Goal: Task Accomplishment & Management: Use online tool/utility

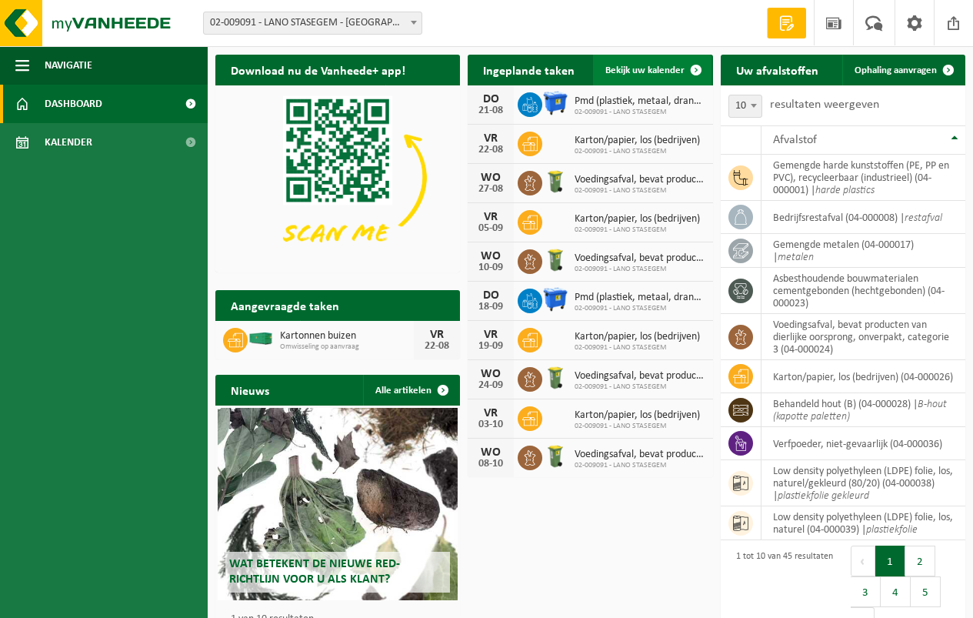
click at [643, 67] on span "Bekijk uw kalender" at bounding box center [644, 70] width 79 height 10
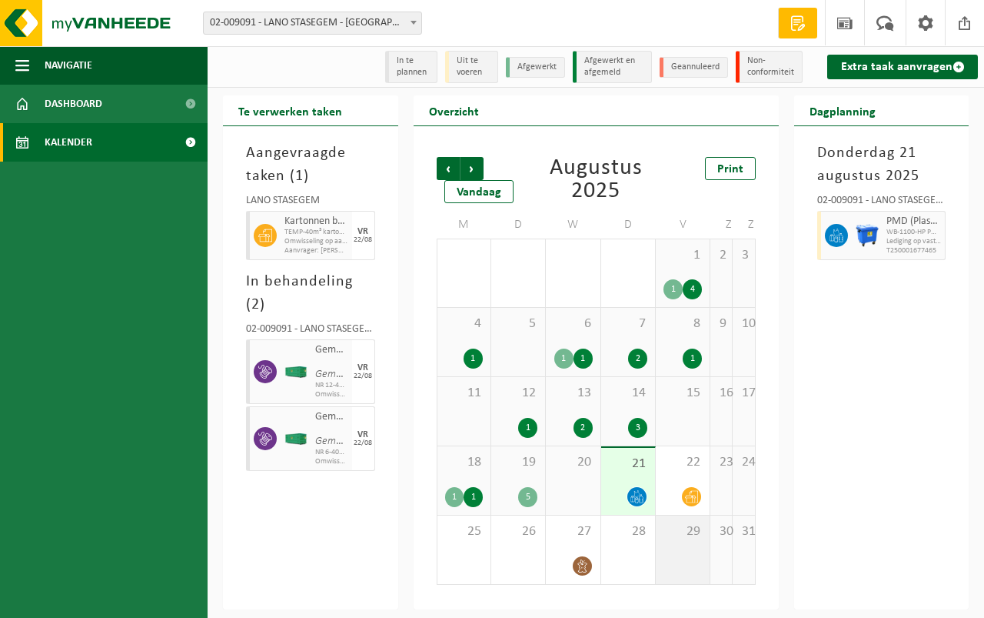
click at [680, 543] on div "29" at bounding box center [683, 549] width 54 height 68
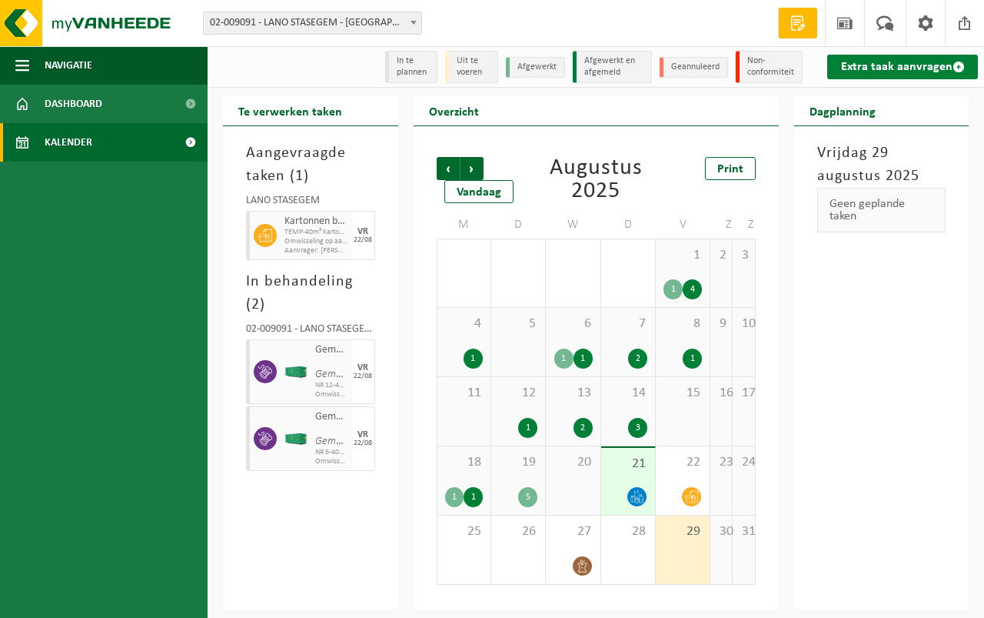
click at [901, 62] on link "Extra taak aanvragen" at bounding box center [903, 67] width 151 height 25
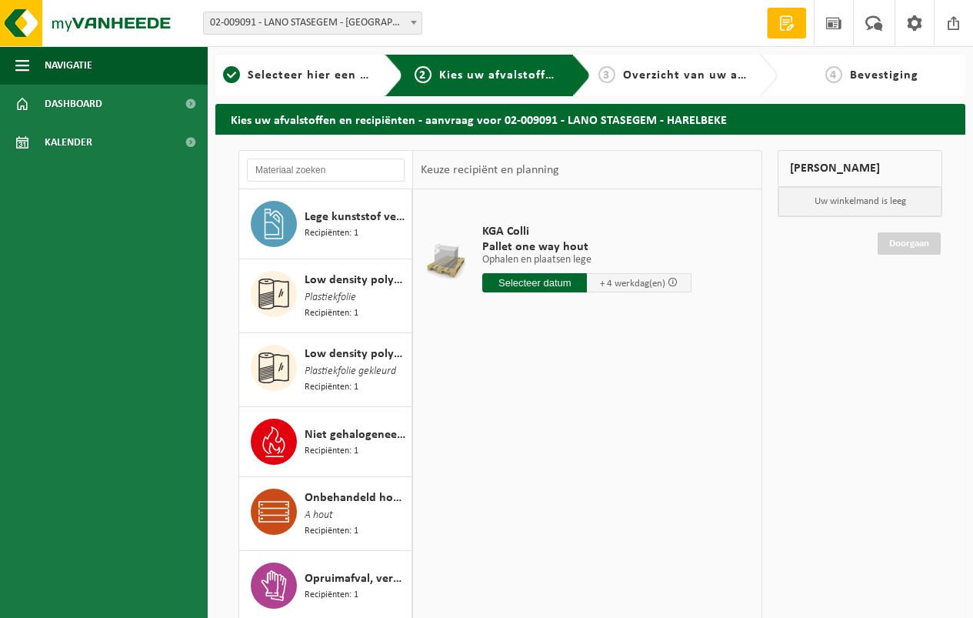
scroll to position [1846, 0]
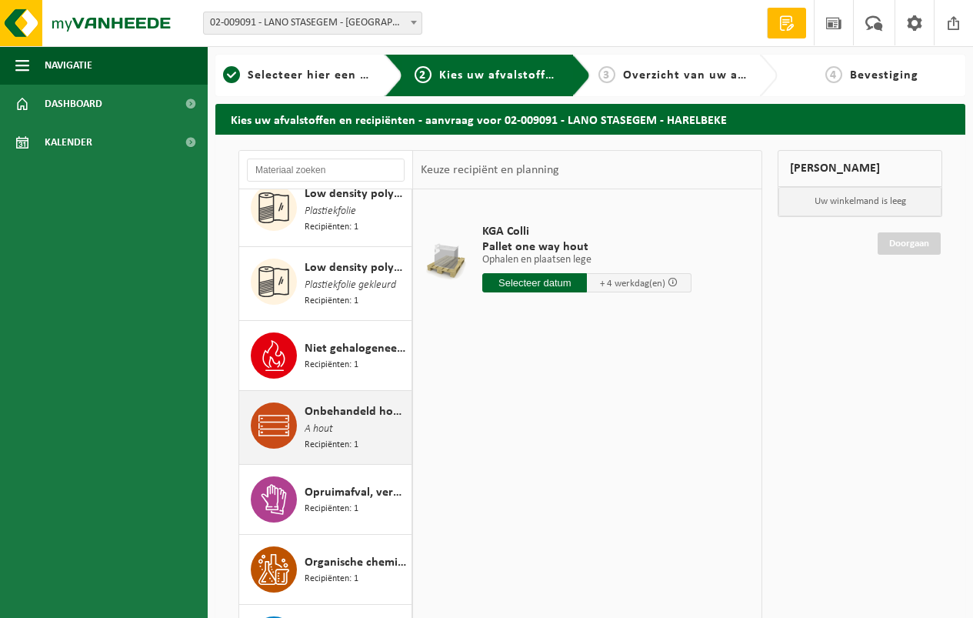
click at [313, 402] on span "Onbehandeld hout (A)" at bounding box center [356, 411] width 103 height 18
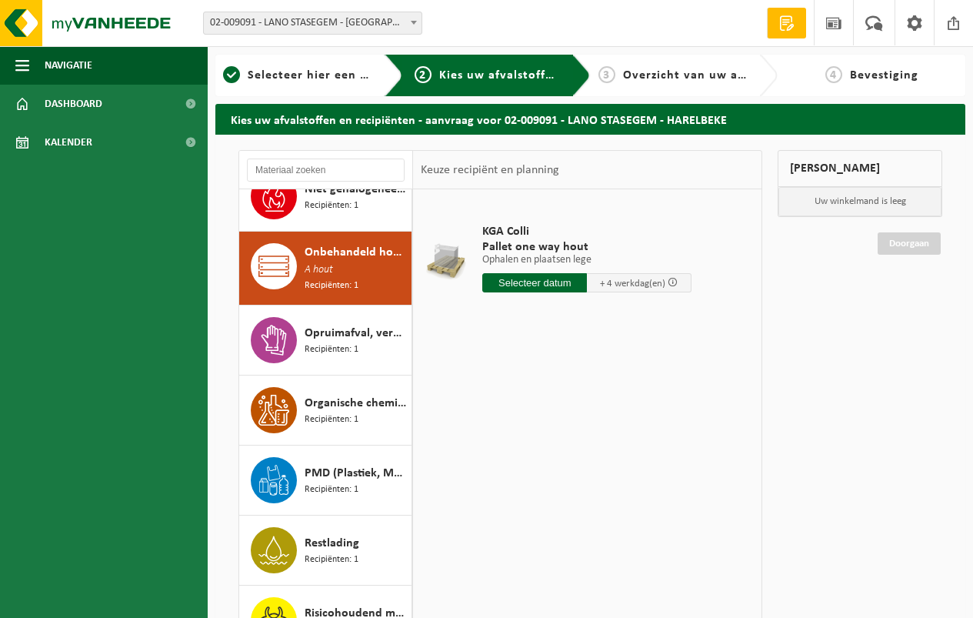
scroll to position [2017, 0]
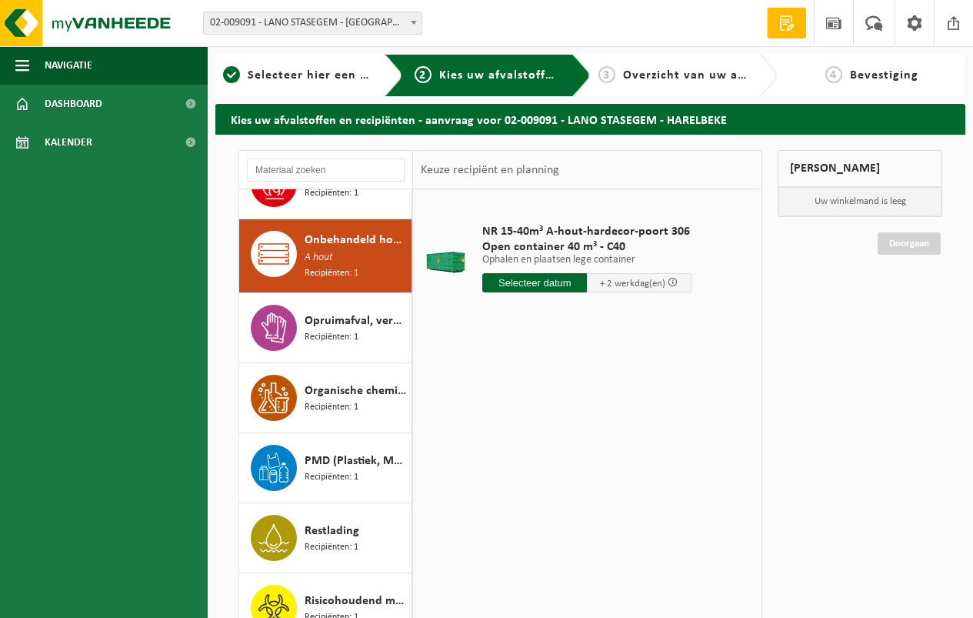
click at [528, 282] on input "text" at bounding box center [534, 282] width 105 height 19
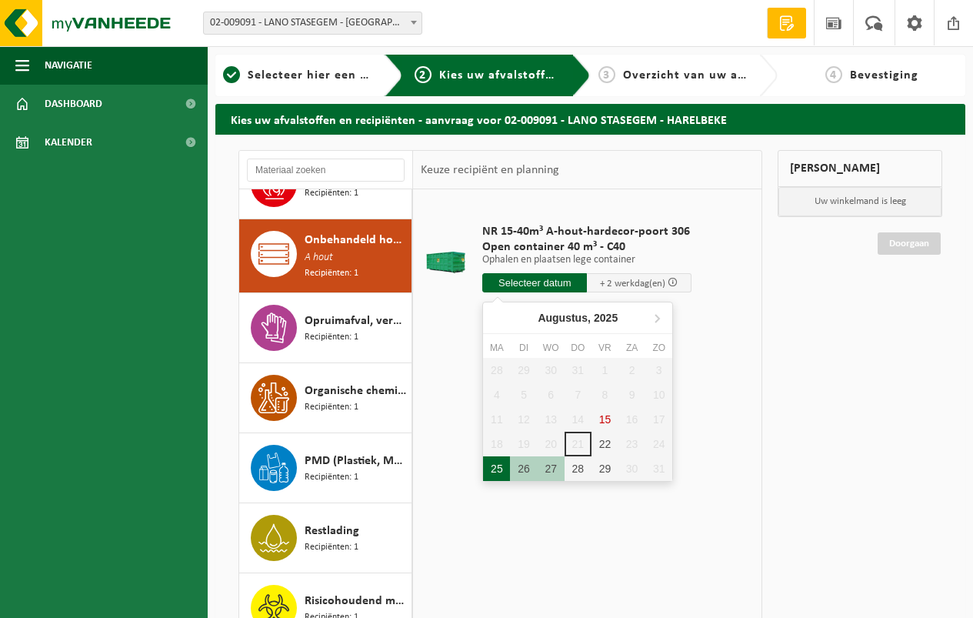
click at [491, 465] on div "25" at bounding box center [496, 468] width 27 height 25
type input "Van 2025-08-25"
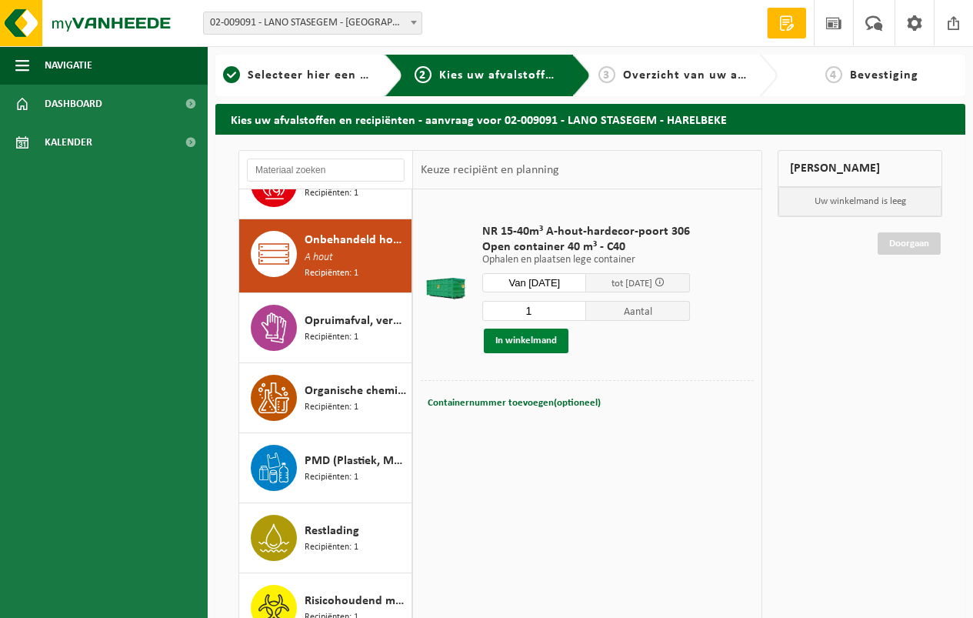
click at [523, 335] on button "In winkelmand" at bounding box center [526, 340] width 85 height 25
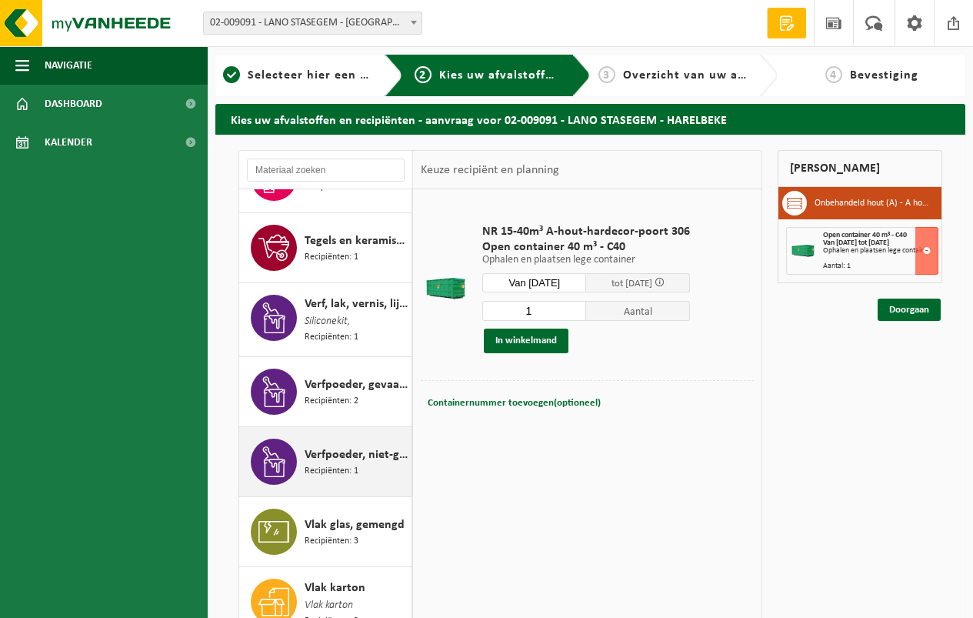
scroll to position [2610, 0]
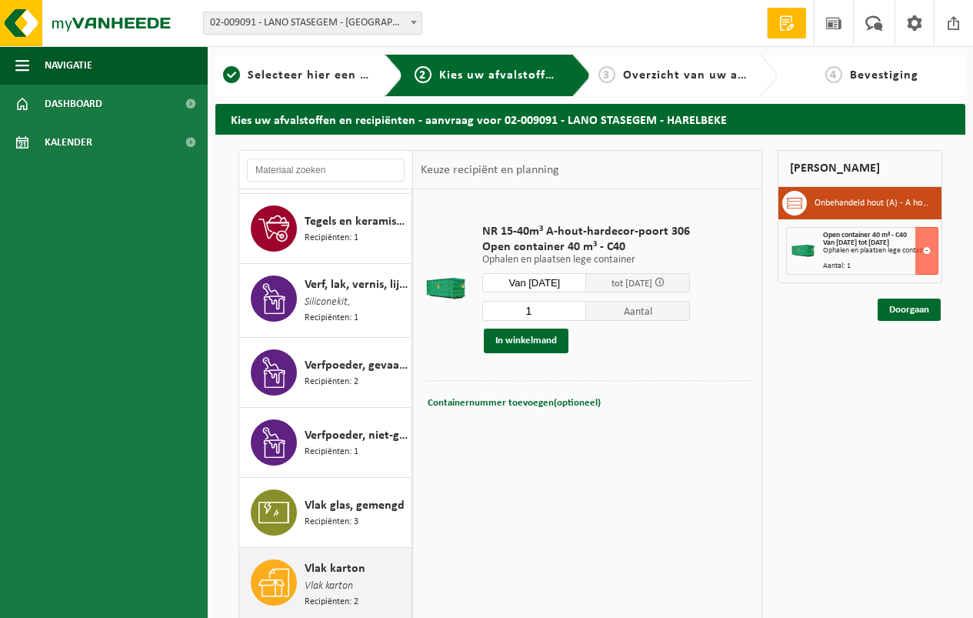
click at [338, 559] on span "Vlak karton" at bounding box center [335, 568] width 61 height 18
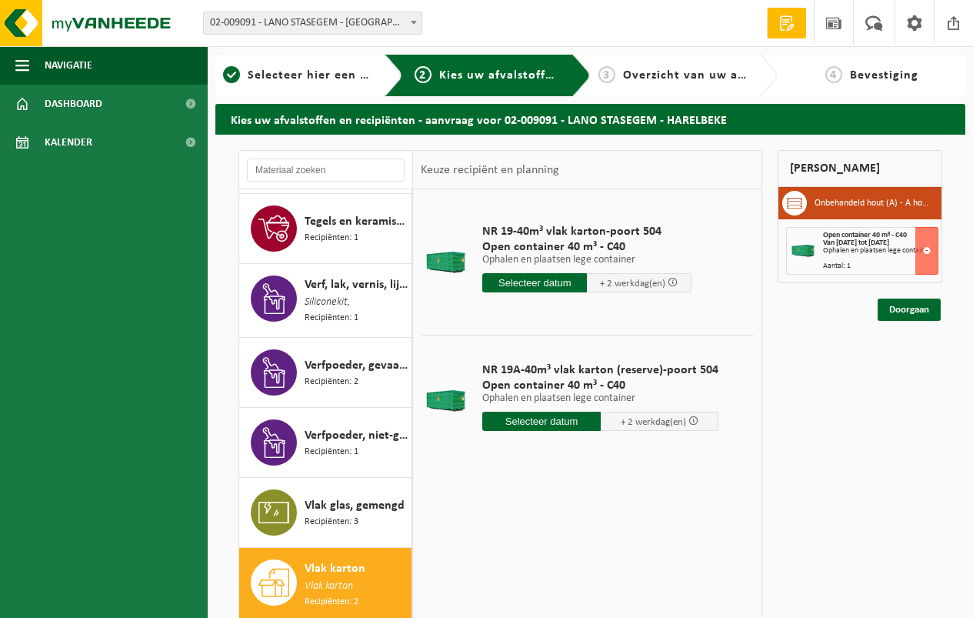
click at [525, 280] on input "text" at bounding box center [534, 282] width 105 height 19
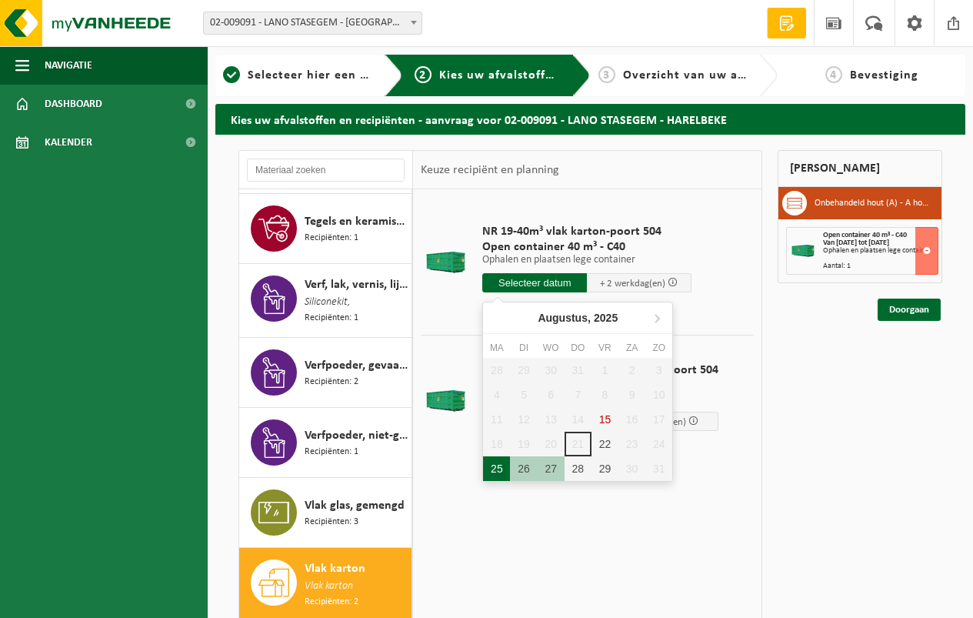
click at [494, 466] on div "25" at bounding box center [496, 468] width 27 height 25
type input "Van 2025-08-25"
type input "2025-08-25"
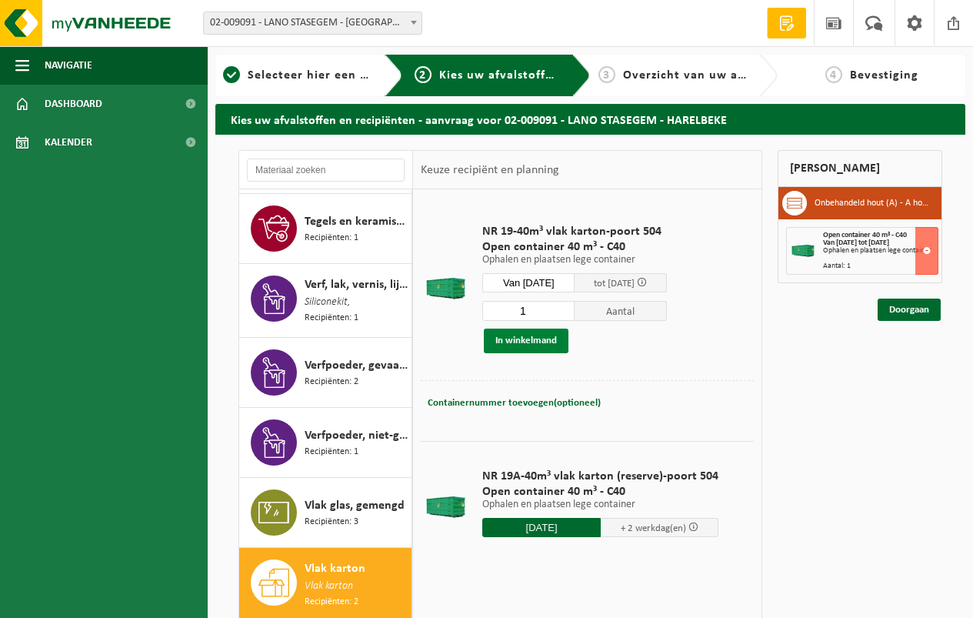
click at [521, 337] on button "In winkelmand" at bounding box center [526, 340] width 85 height 25
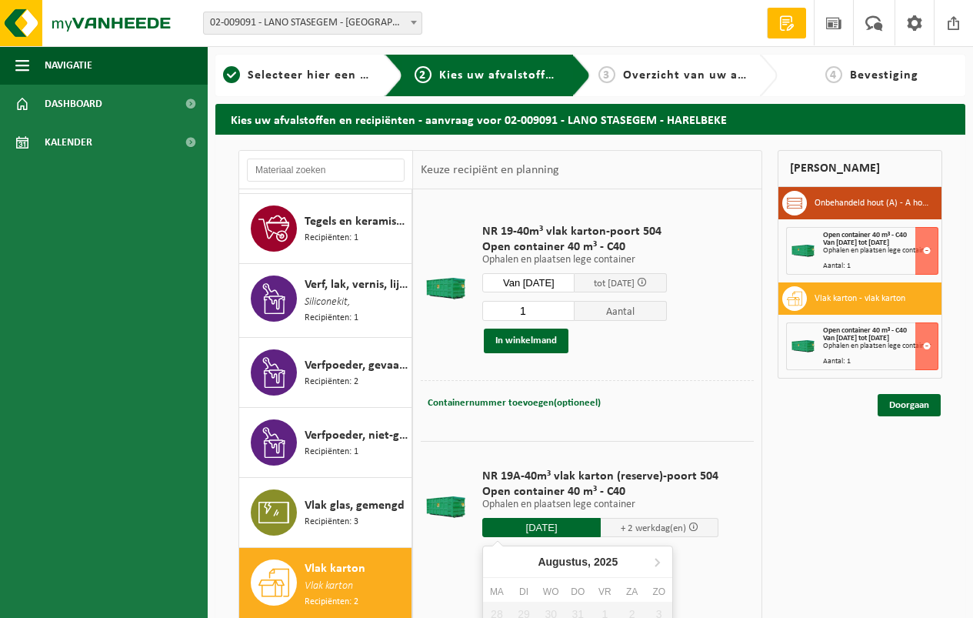
click at [529, 526] on input "2025-08-25" at bounding box center [541, 527] width 118 height 19
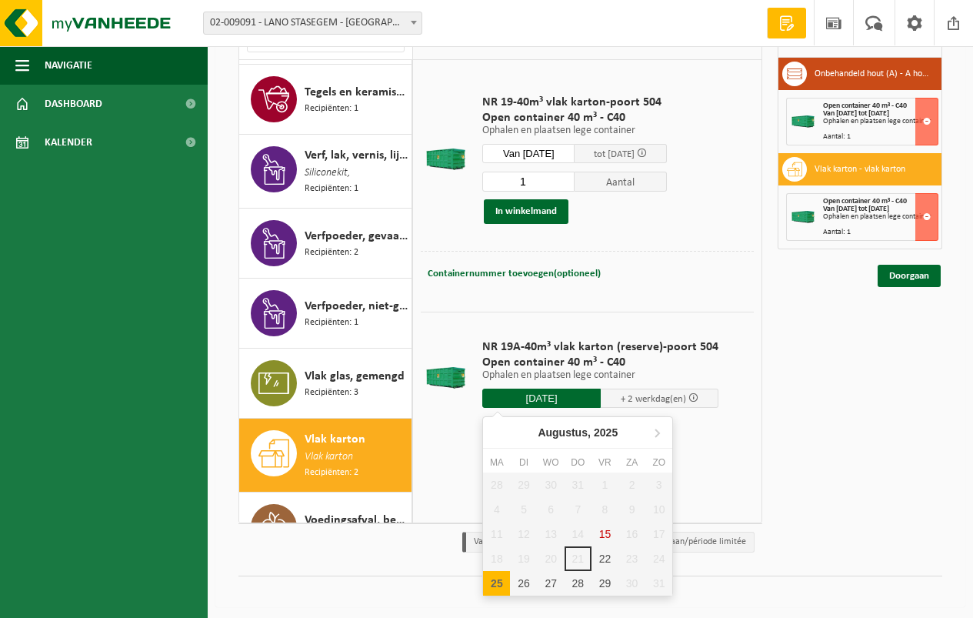
scroll to position [134, 0]
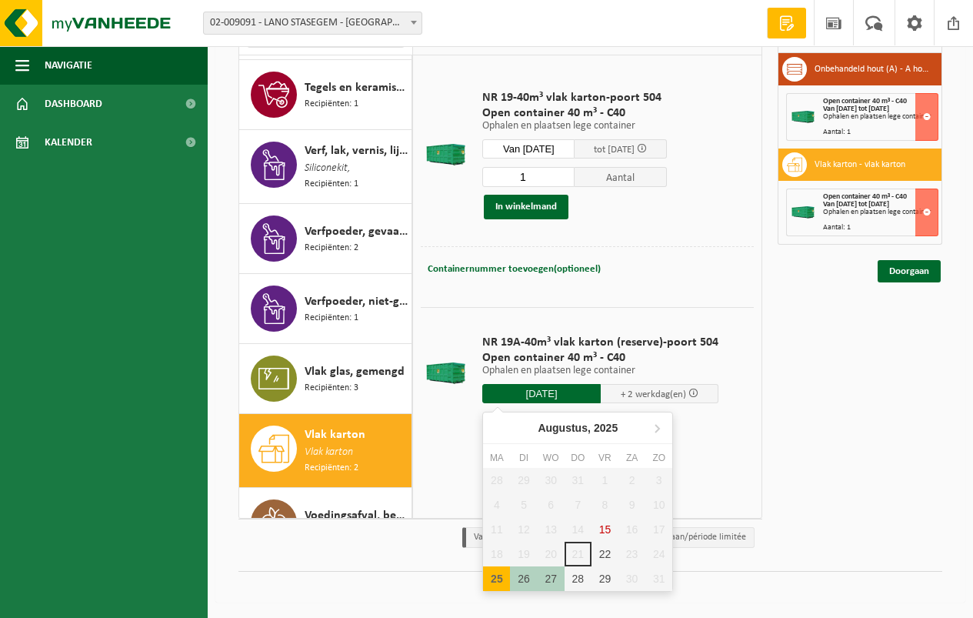
click at [493, 574] on div "25" at bounding box center [496, 578] width 27 height 25
click at [522, 388] on input "text" at bounding box center [541, 393] width 118 height 19
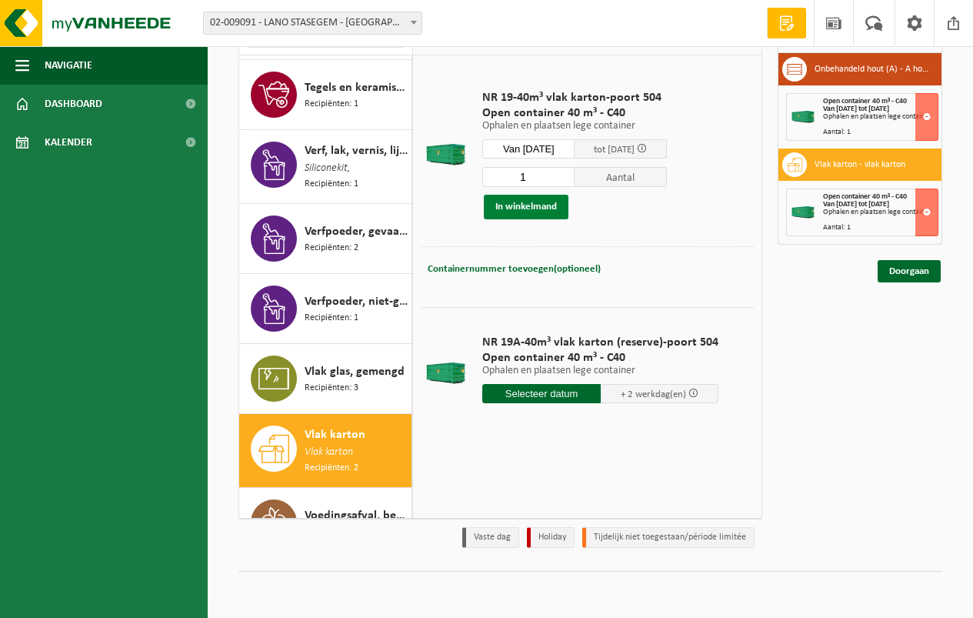
click at [524, 207] on button "In winkelmand" at bounding box center [526, 207] width 85 height 25
click at [529, 205] on button "In winkelmand" at bounding box center [526, 207] width 85 height 25
click at [907, 271] on link "Doorgaan" at bounding box center [908, 271] width 63 height 22
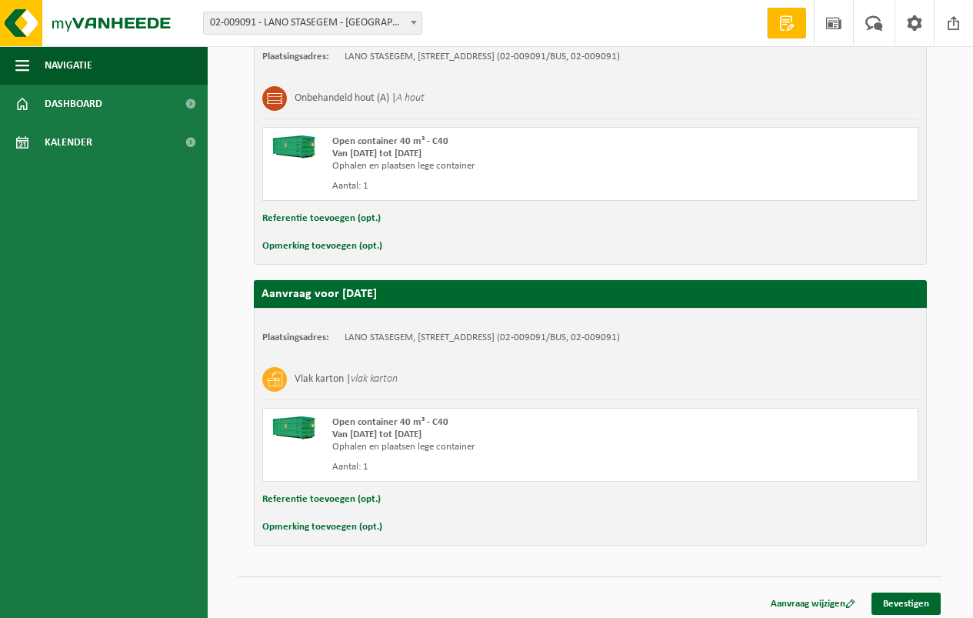
scroll to position [323, 0]
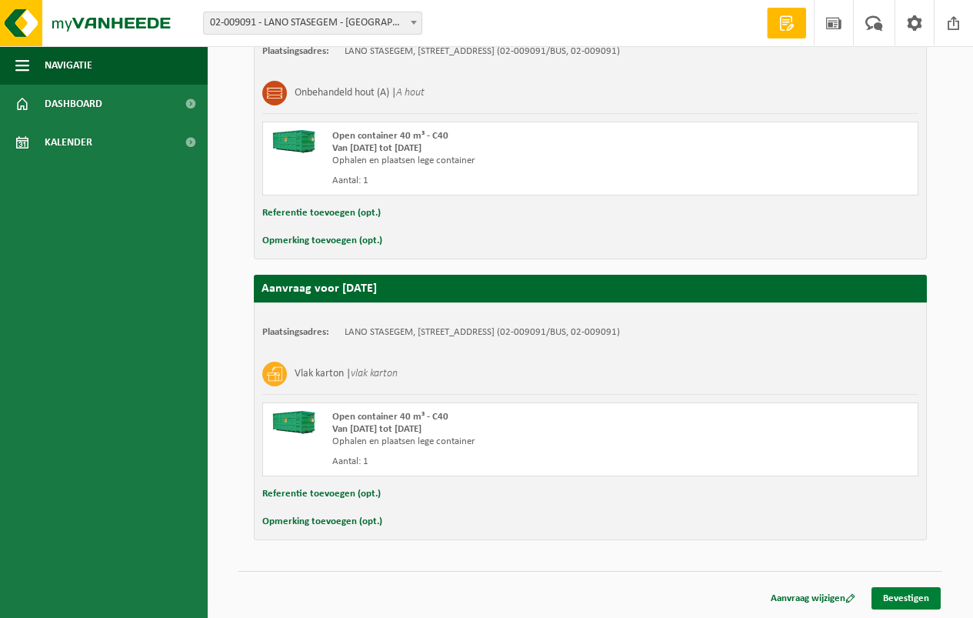
click at [912, 596] on link "Bevestigen" at bounding box center [905, 598] width 69 height 22
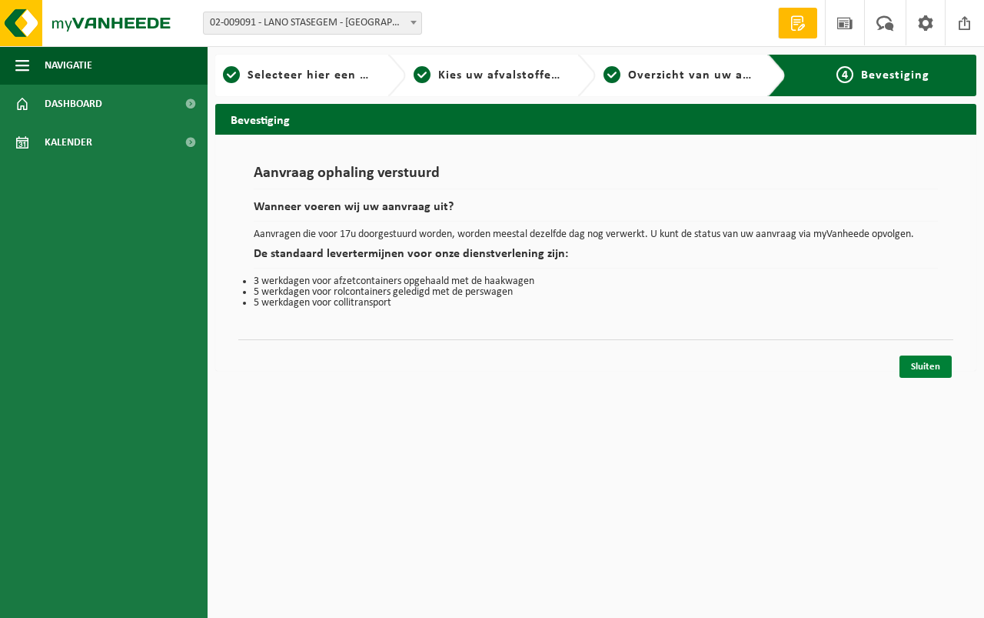
click at [927, 363] on link "Sluiten" at bounding box center [926, 366] width 52 height 22
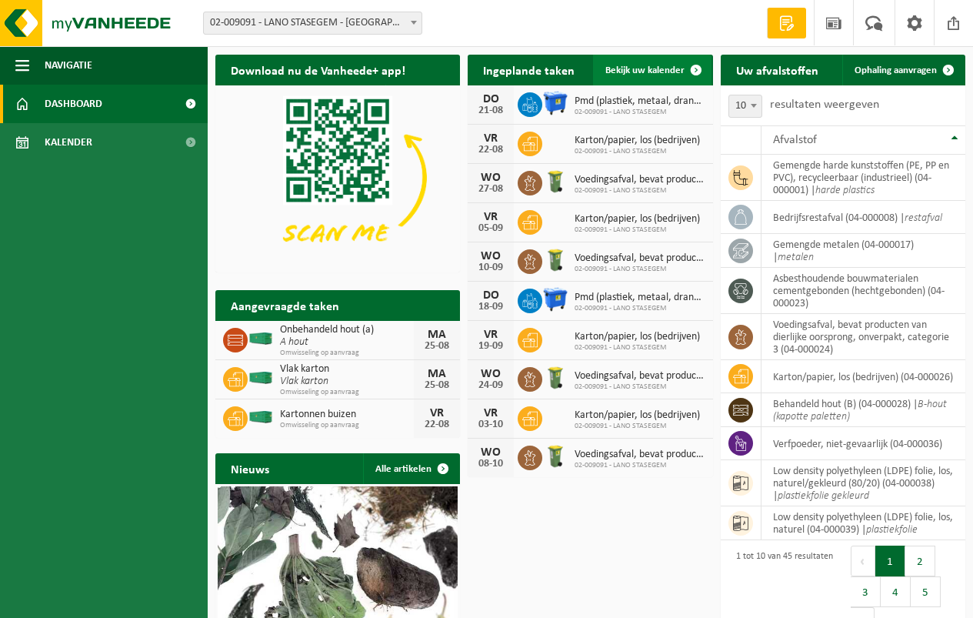
click at [644, 70] on span "Bekijk uw kalender" at bounding box center [644, 70] width 79 height 10
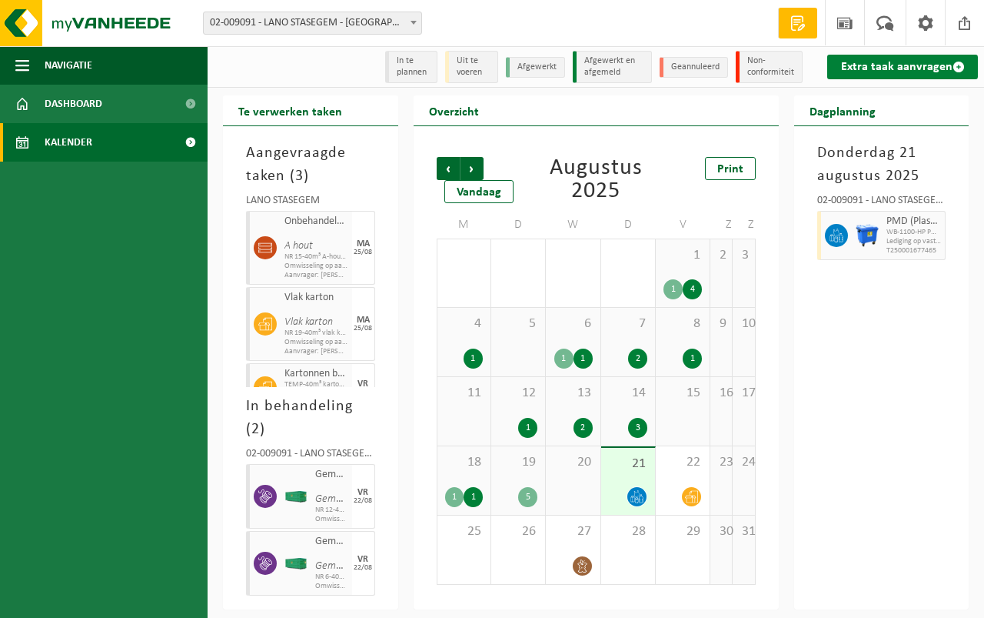
click at [882, 62] on link "Extra taak aanvragen" at bounding box center [903, 67] width 151 height 25
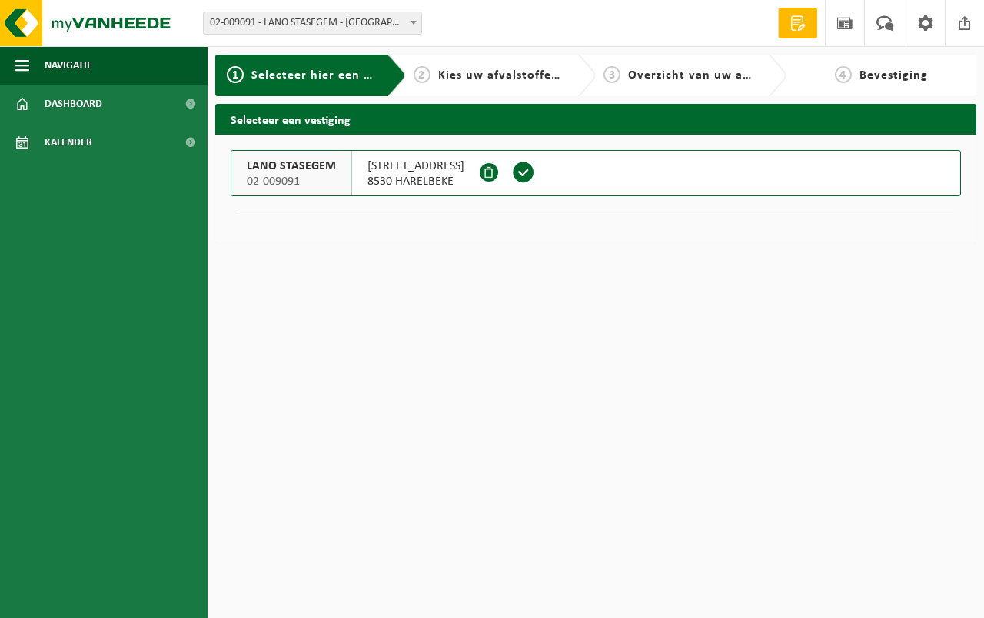
click at [512, 170] on span at bounding box center [523, 172] width 23 height 23
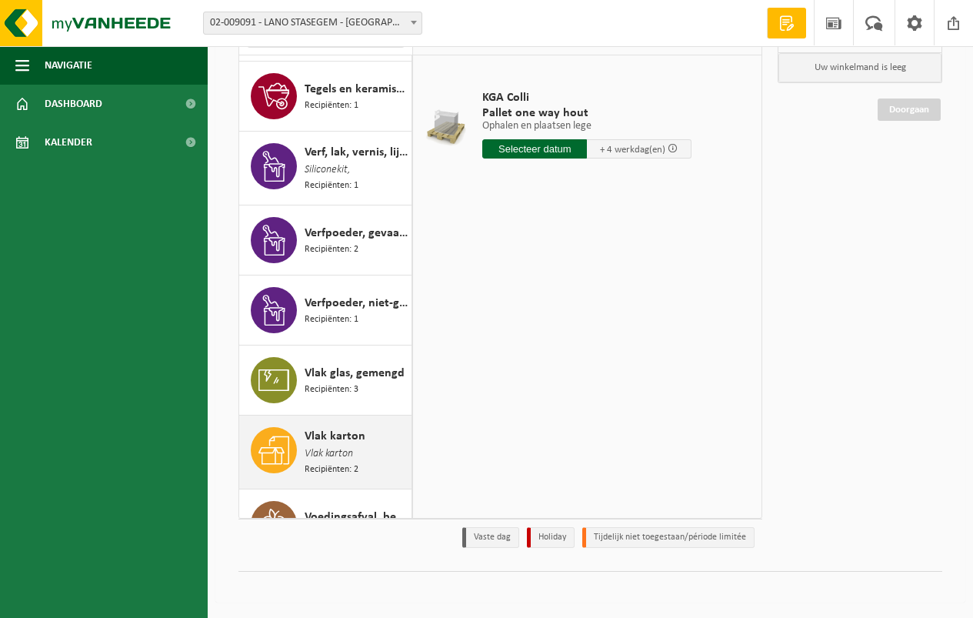
scroll to position [2610, 0]
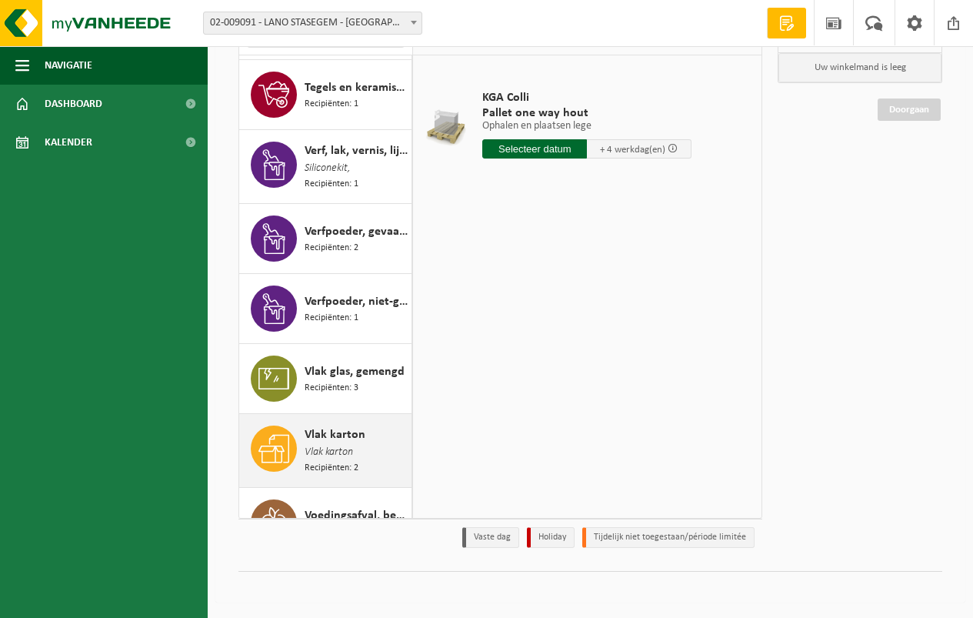
click at [330, 425] on span "Vlak karton" at bounding box center [335, 434] width 61 height 18
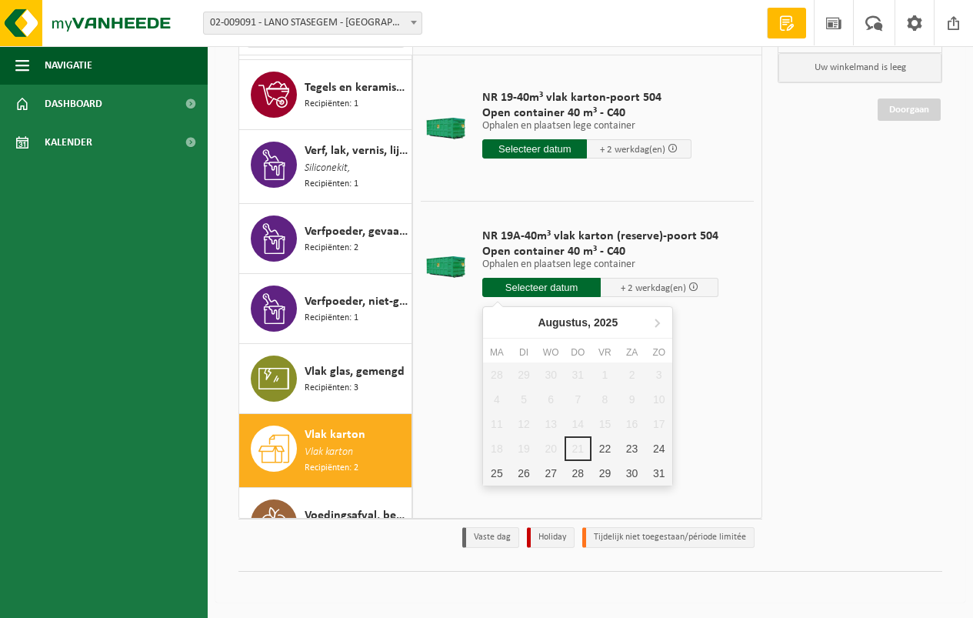
click at [534, 282] on input "text" at bounding box center [541, 287] width 118 height 19
click at [495, 465] on div "25" at bounding box center [496, 473] width 27 height 25
type input "Van 2025-08-25"
type input "2025-08-25"
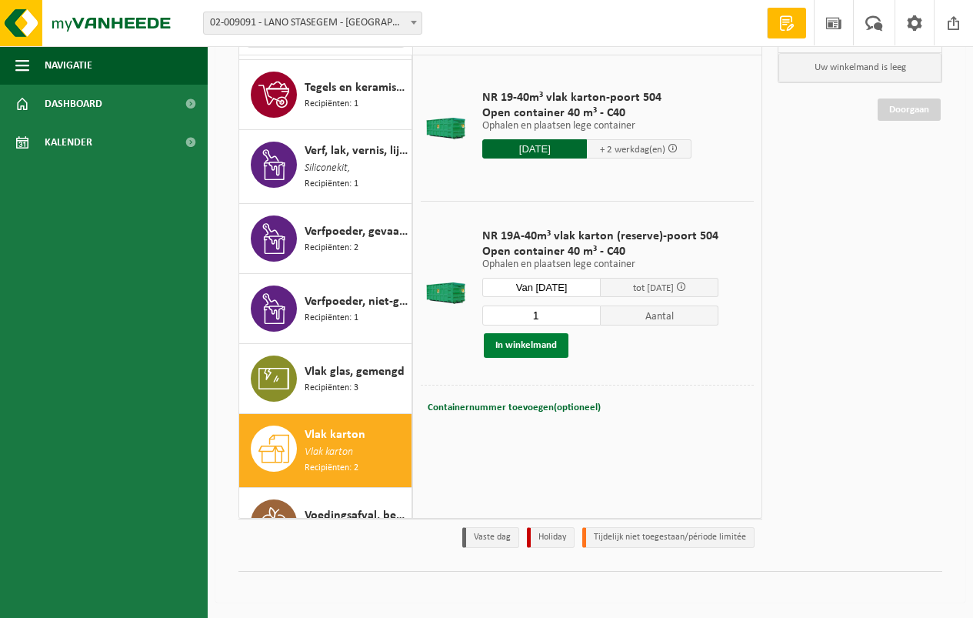
click at [517, 341] on button "In winkelmand" at bounding box center [526, 345] width 85 height 25
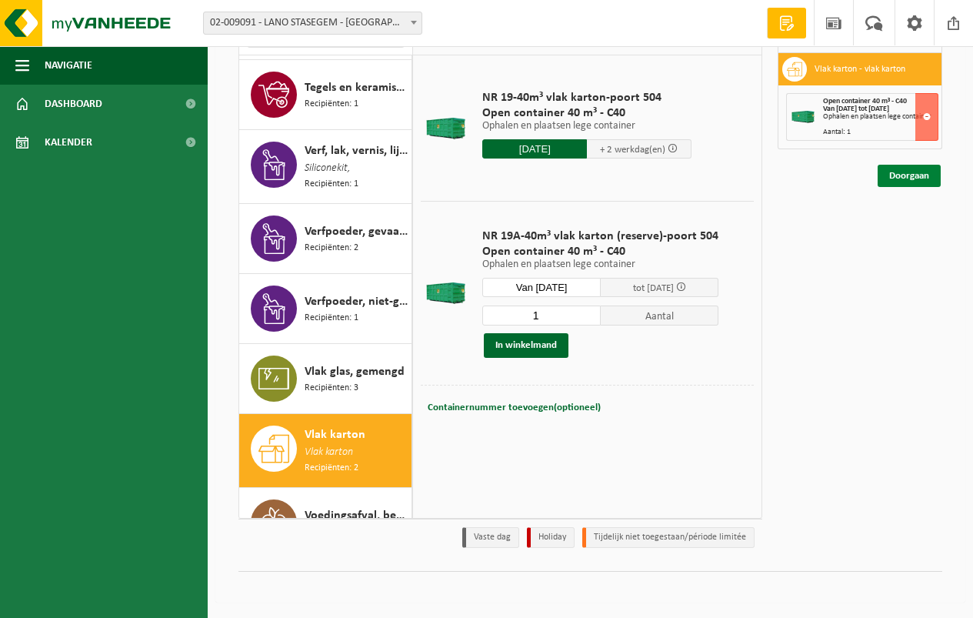
click at [907, 173] on link "Doorgaan" at bounding box center [908, 176] width 63 height 22
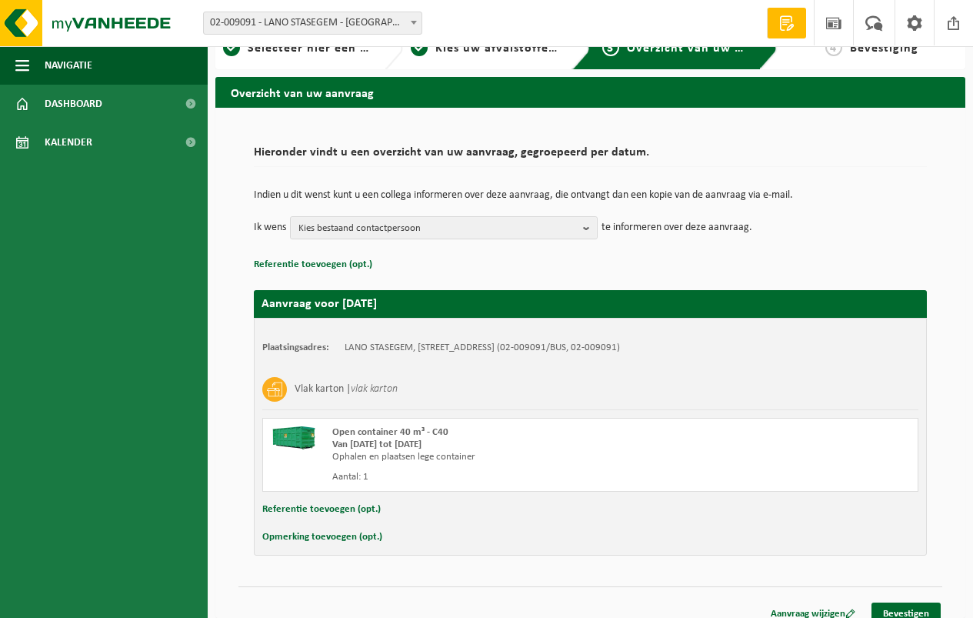
scroll to position [42, 0]
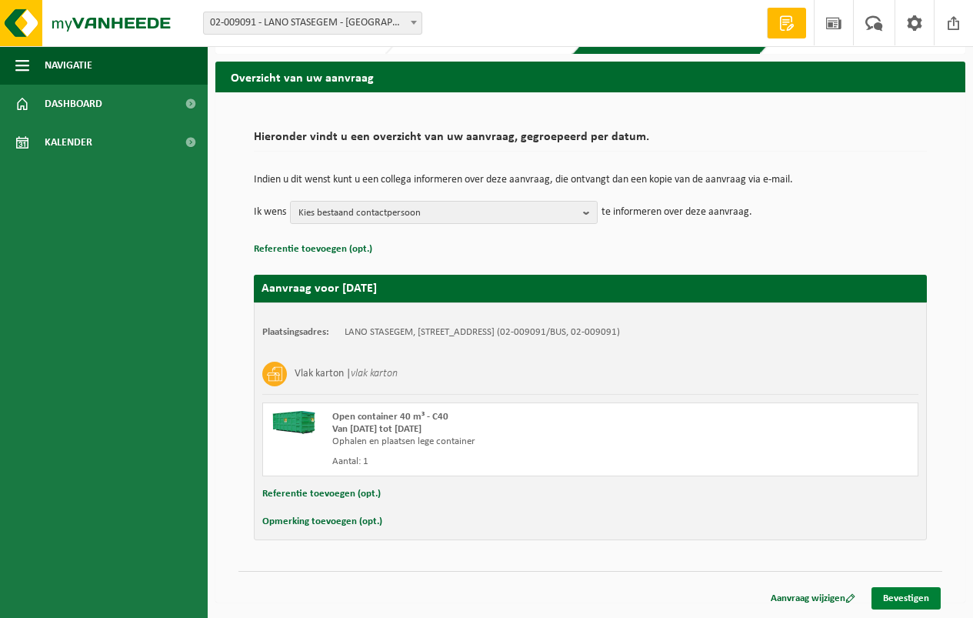
click at [903, 593] on link "Bevestigen" at bounding box center [905, 598] width 69 height 22
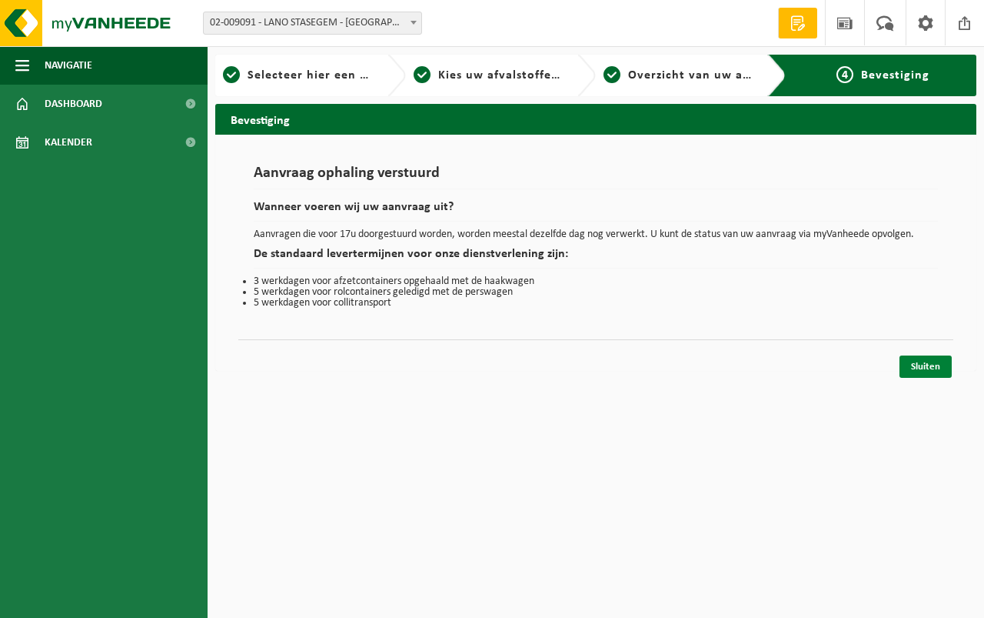
click at [922, 364] on link "Sluiten" at bounding box center [926, 366] width 52 height 22
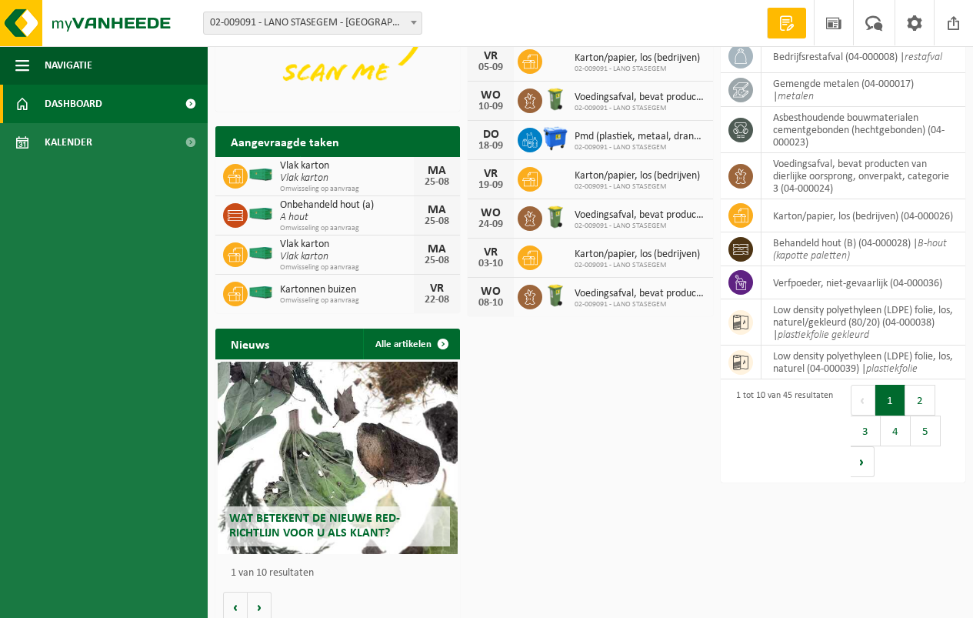
scroll to position [173, 0]
